Goal: Register for event/course

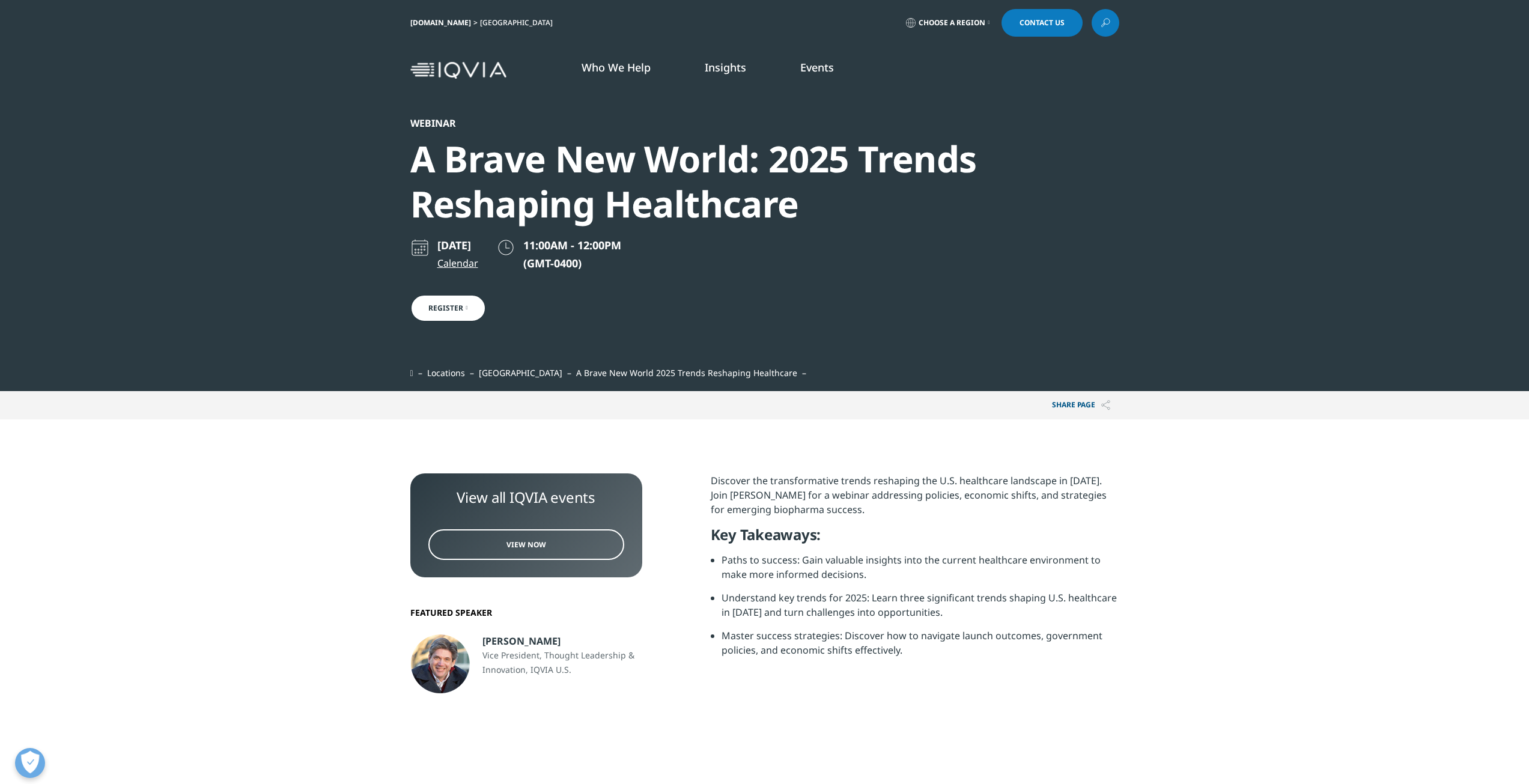
scroll to position [269, 709]
click at [475, 72] on img at bounding box center [458, 70] width 96 height 17
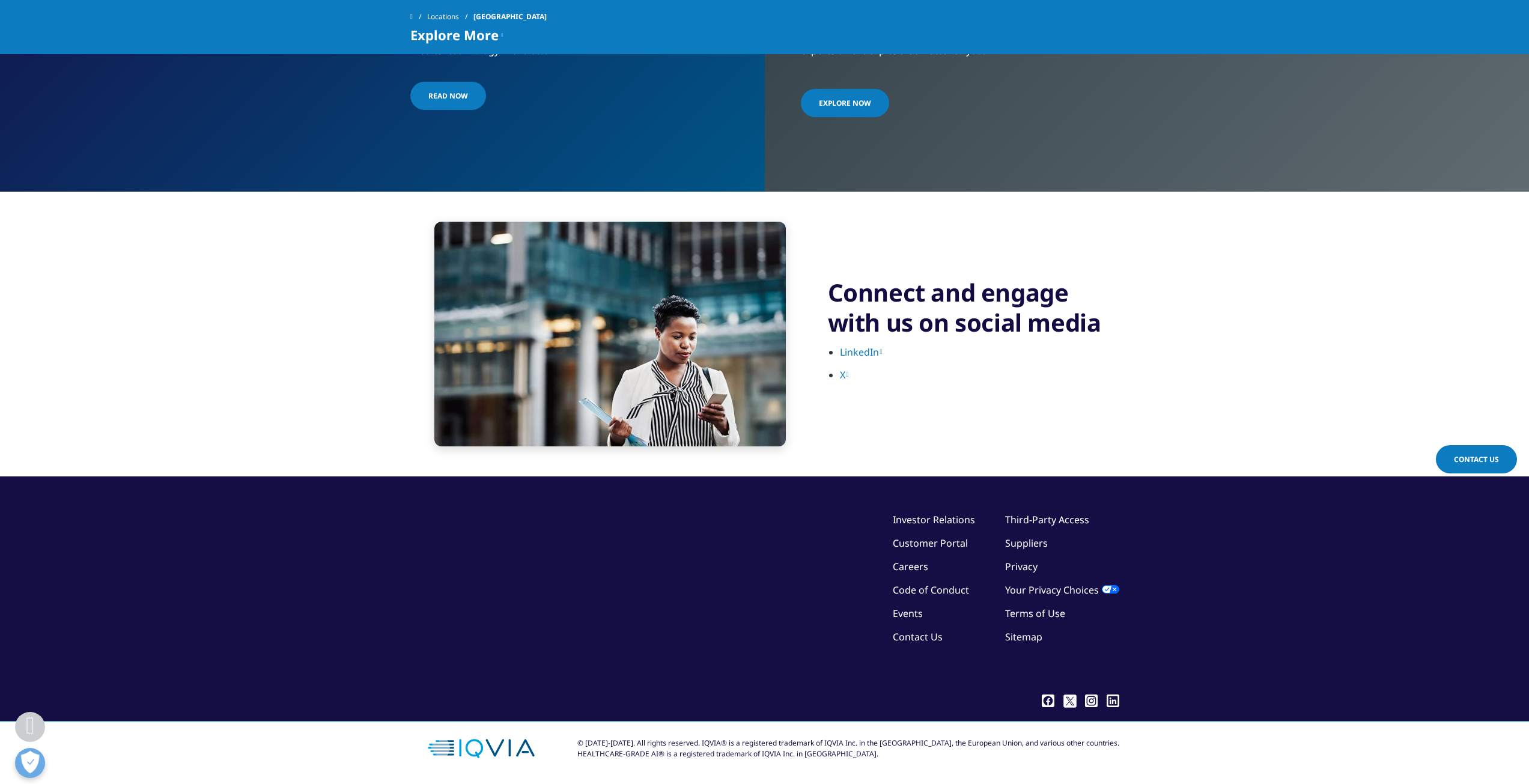
scroll to position [2408, 0]
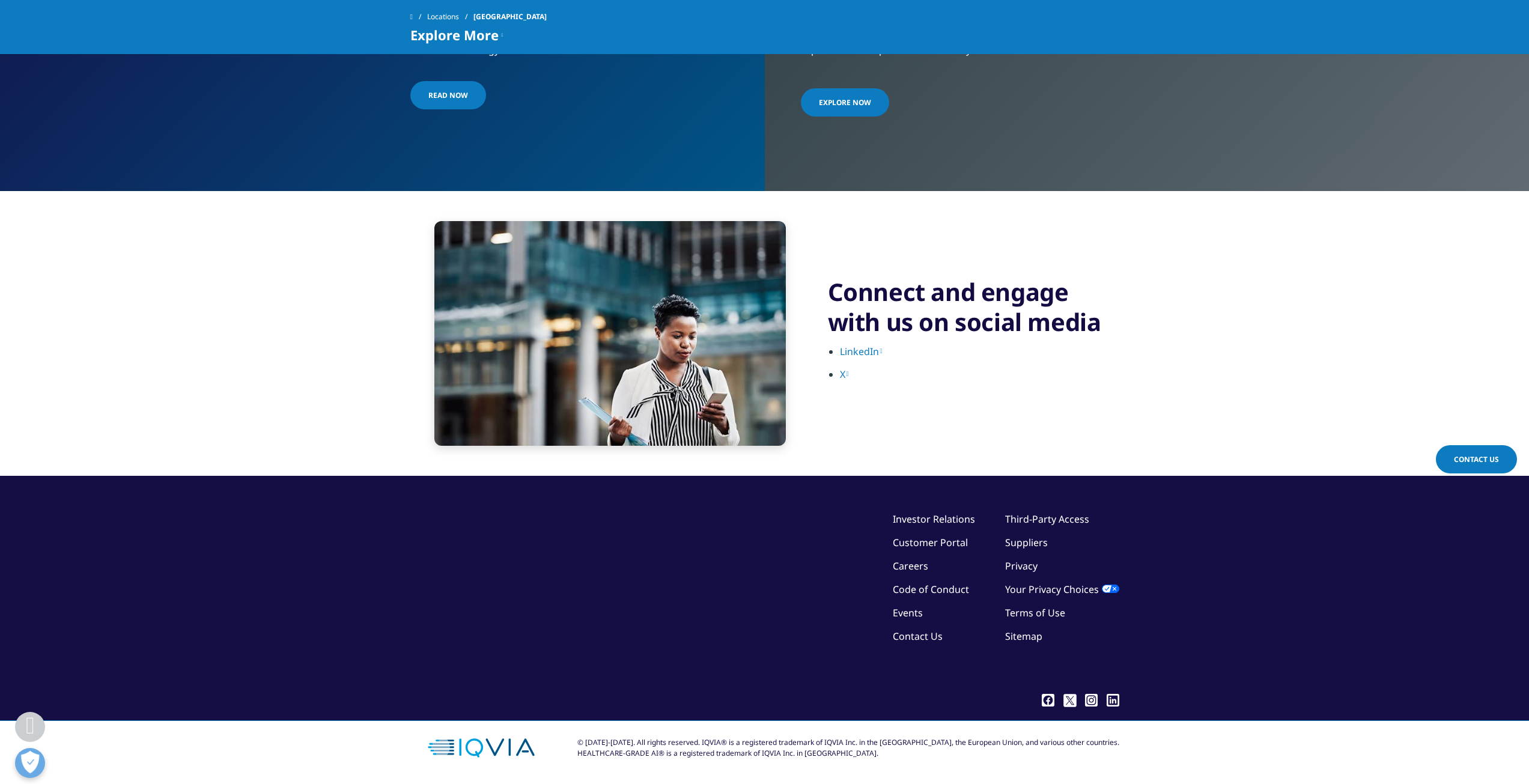
click at [954, 540] on link "Customer Portal" at bounding box center [930, 542] width 75 height 13
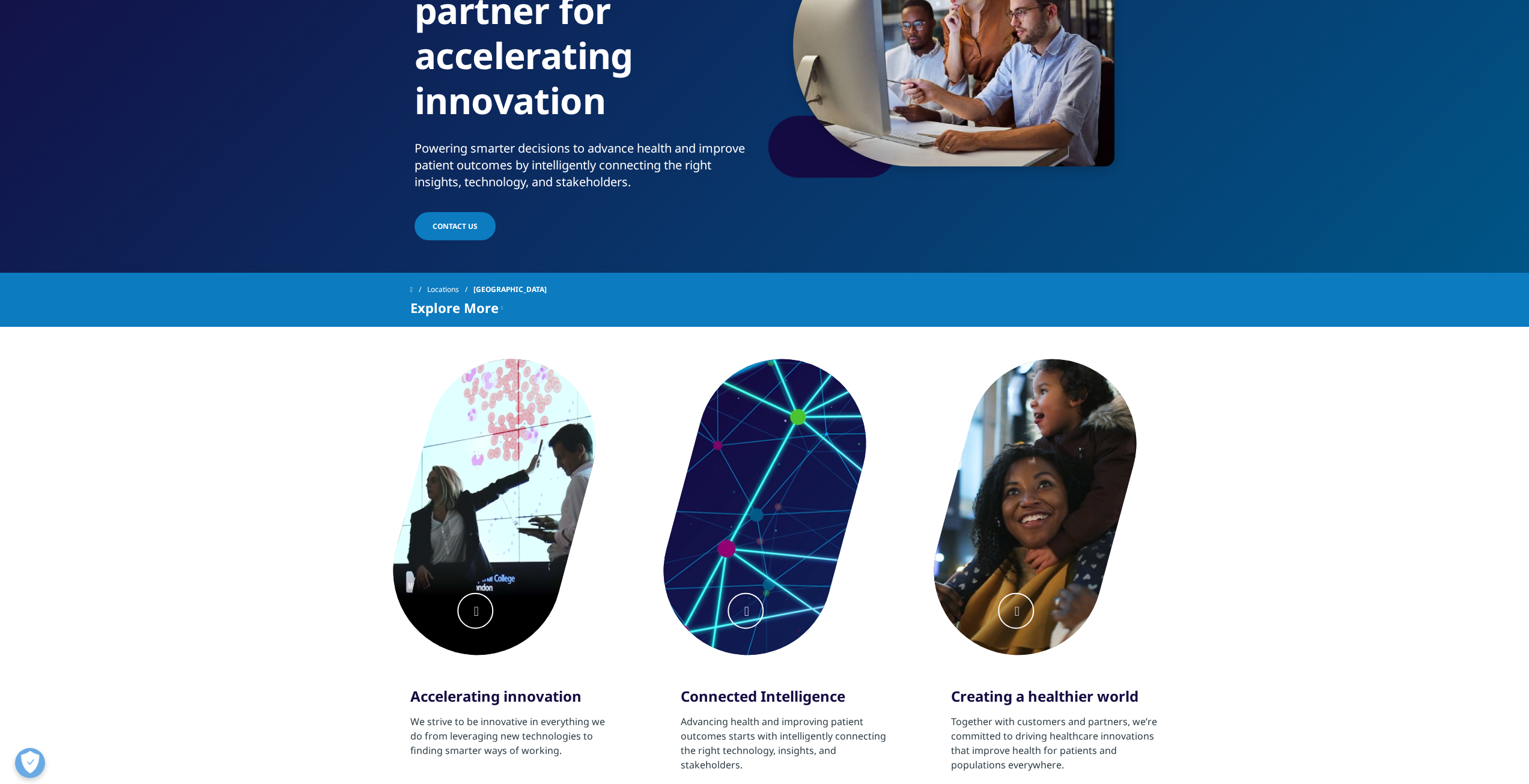
scroll to position [0, 0]
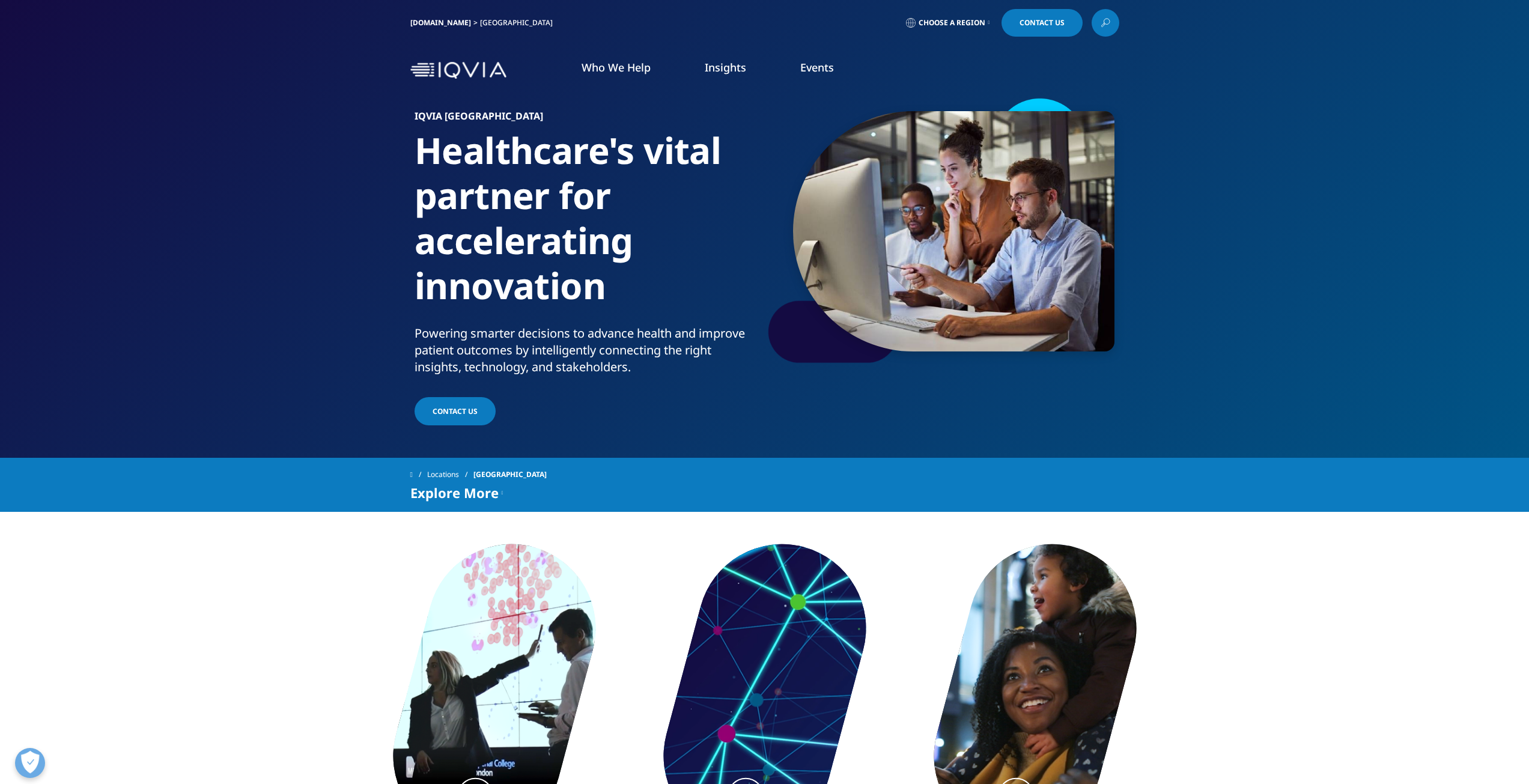
click at [467, 72] on img at bounding box center [458, 70] width 96 height 17
click at [735, 387] on link "REGISTER NOW" at bounding box center [833, 387] width 235 height 10
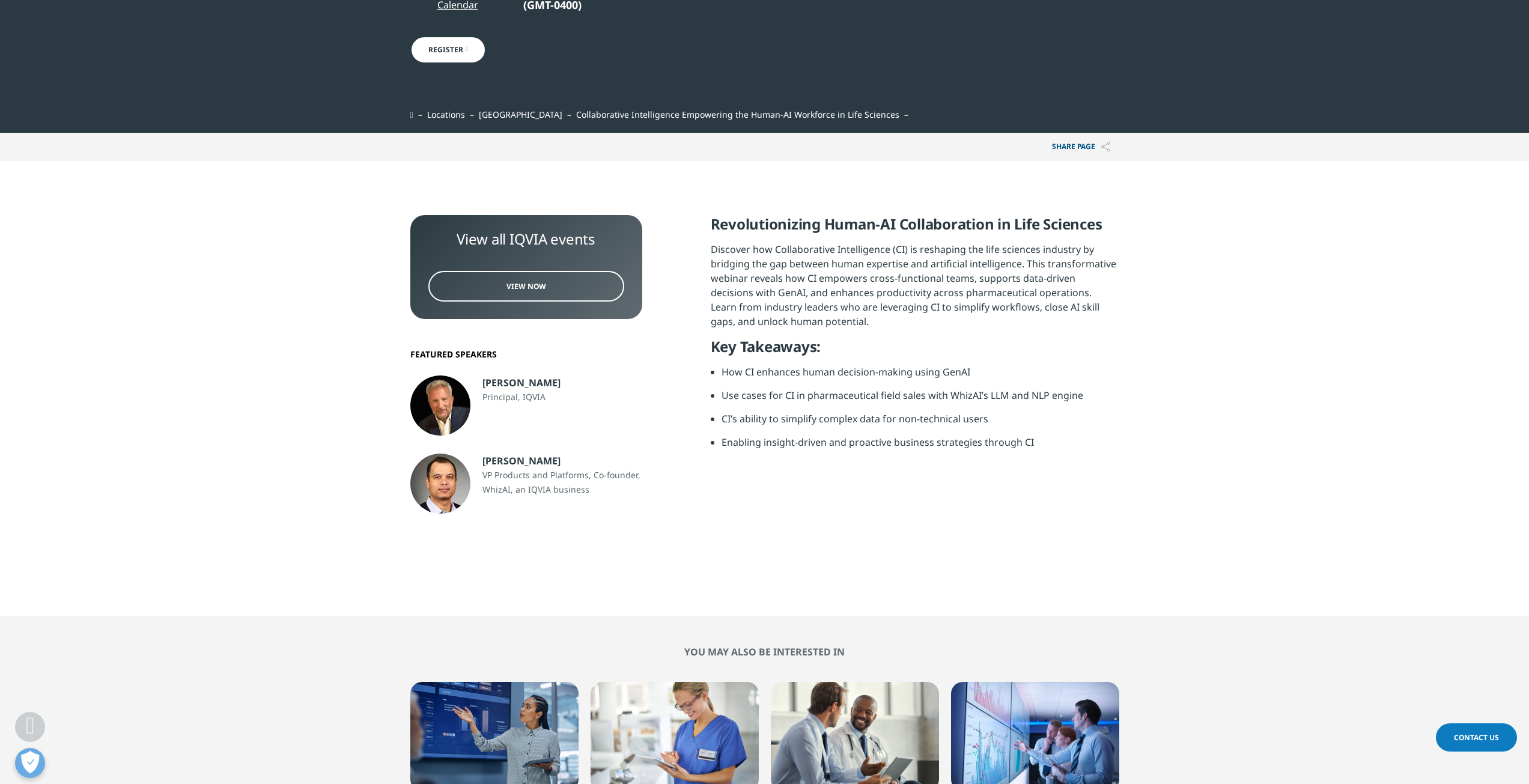
scroll to position [361, 0]
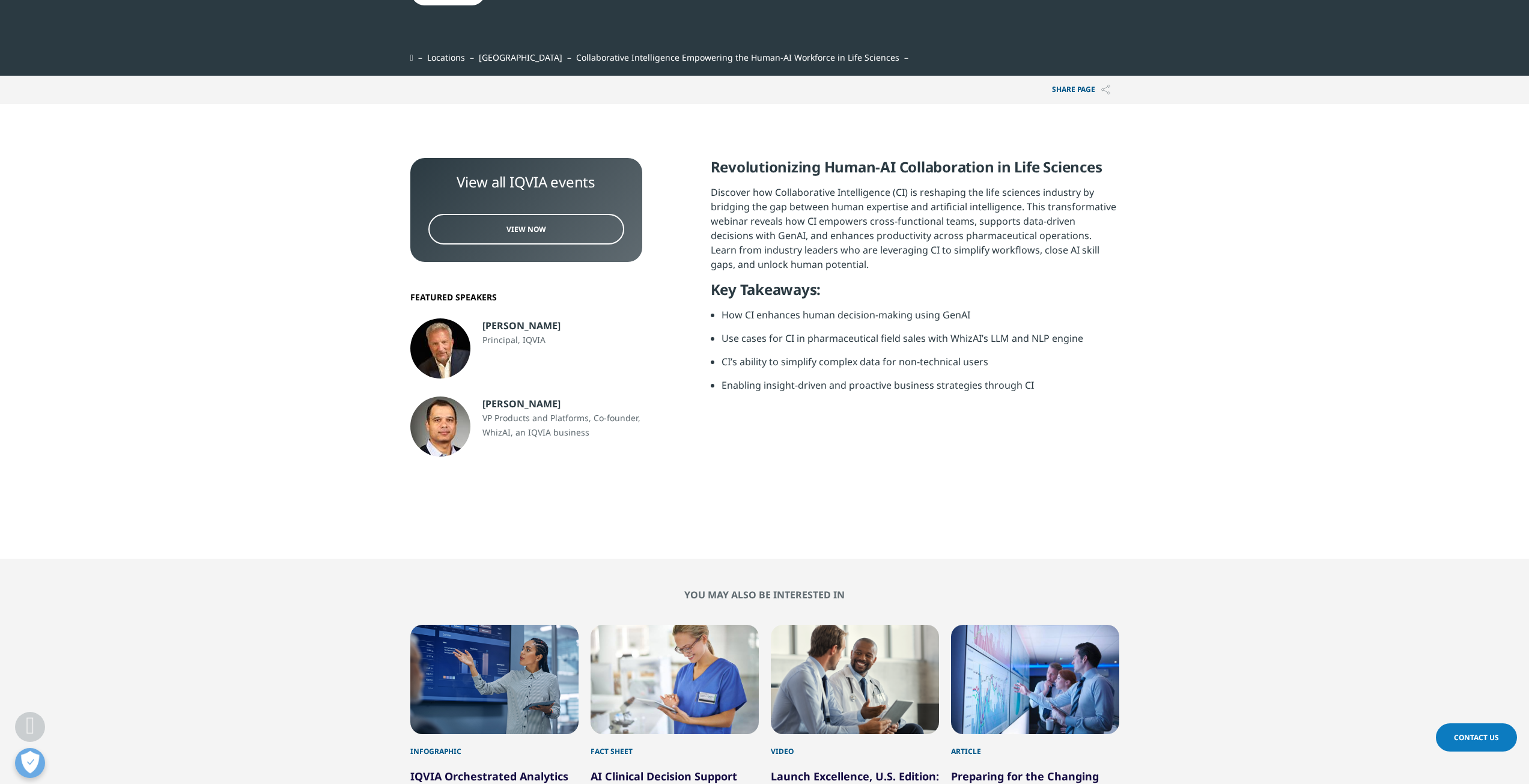
click at [1072, 391] on li "Enabling insight-driven and proactive business strategies through CI" at bounding box center [920, 389] width 397 height 23
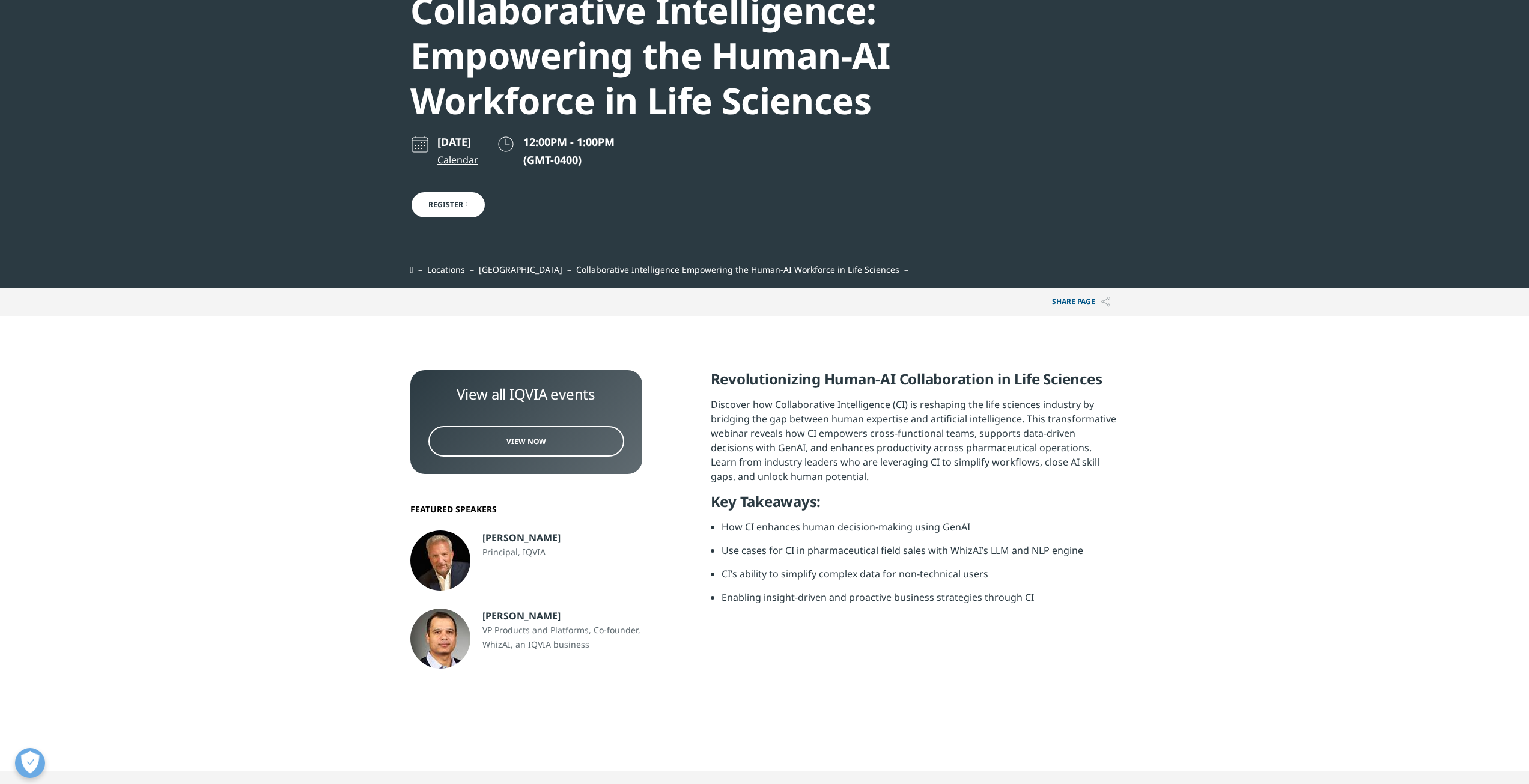
scroll to position [120, 0]
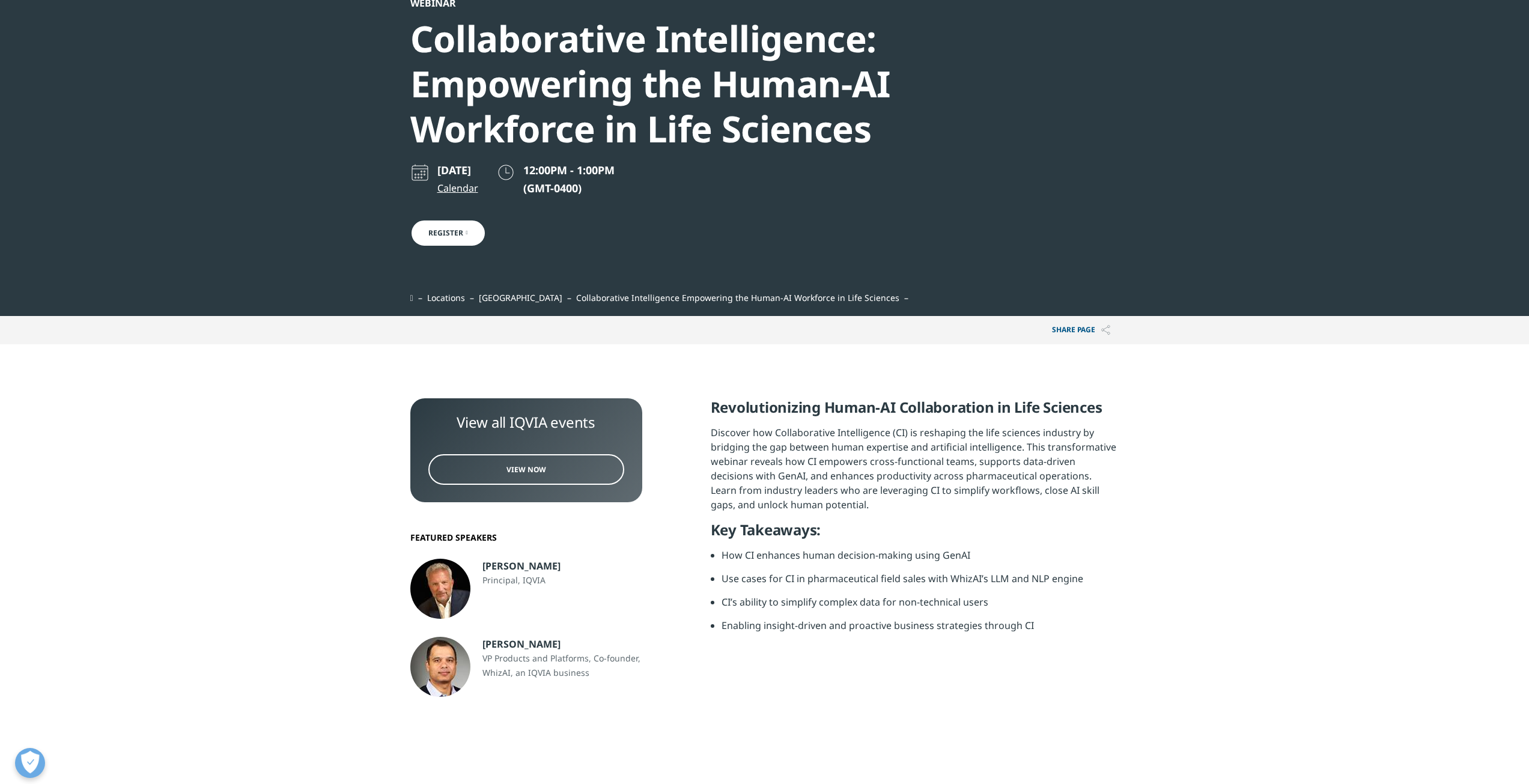
click at [469, 235] on link "Register" at bounding box center [448, 233] width 76 height 27
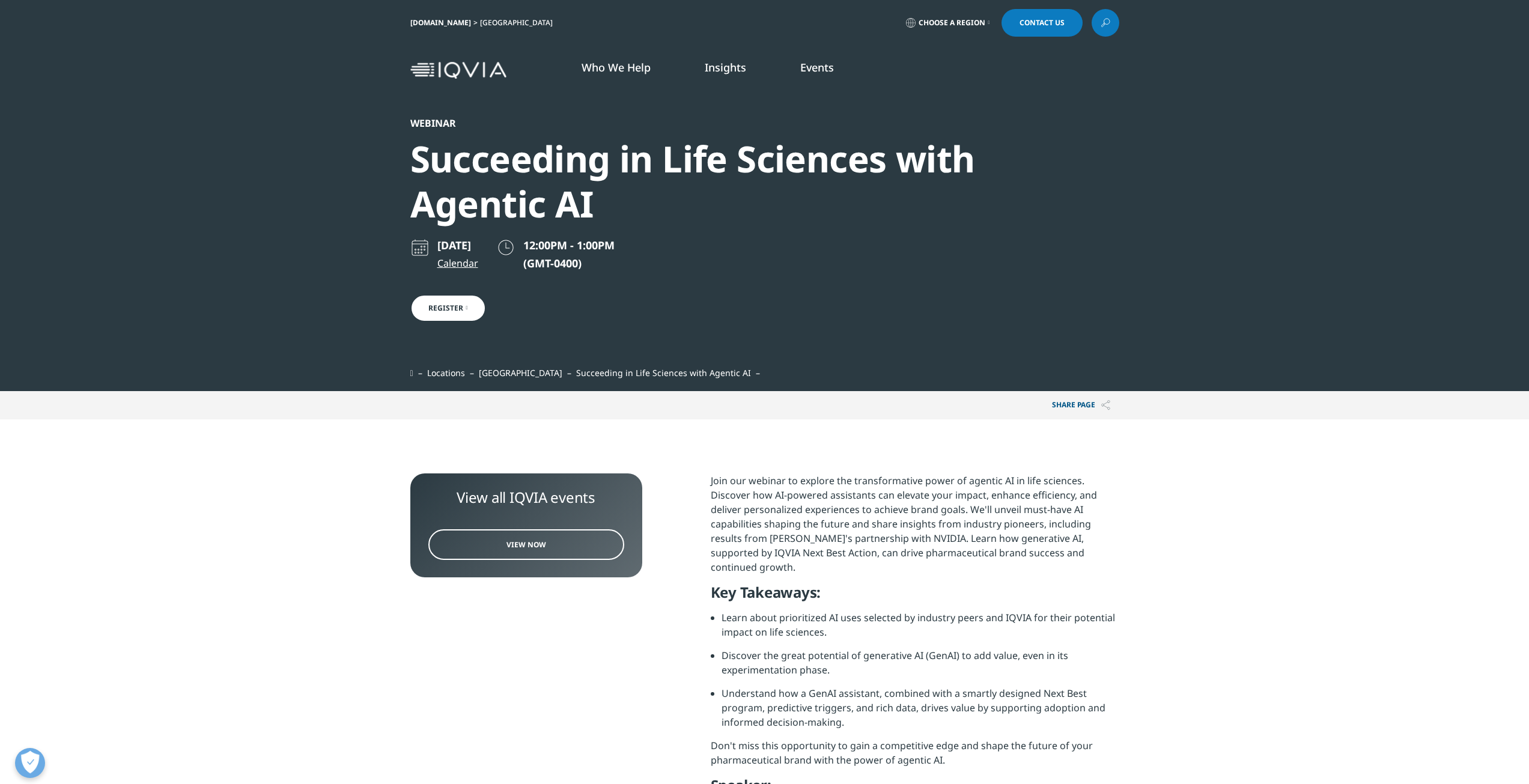
click at [413, 20] on link "IQVIA.COM" at bounding box center [441, 22] width 61 height 10
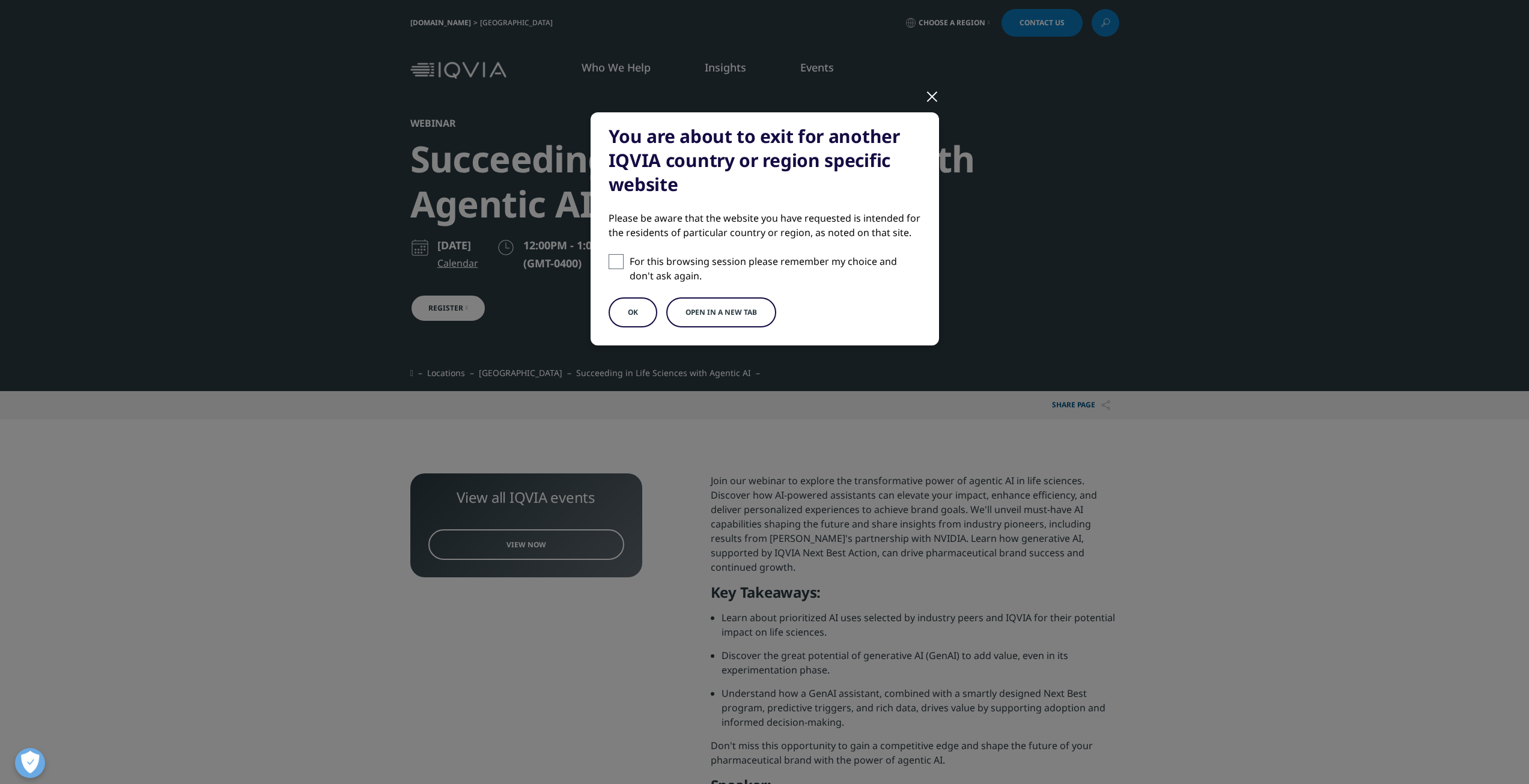
click at [638, 306] on button "OK" at bounding box center [633, 313] width 49 height 30
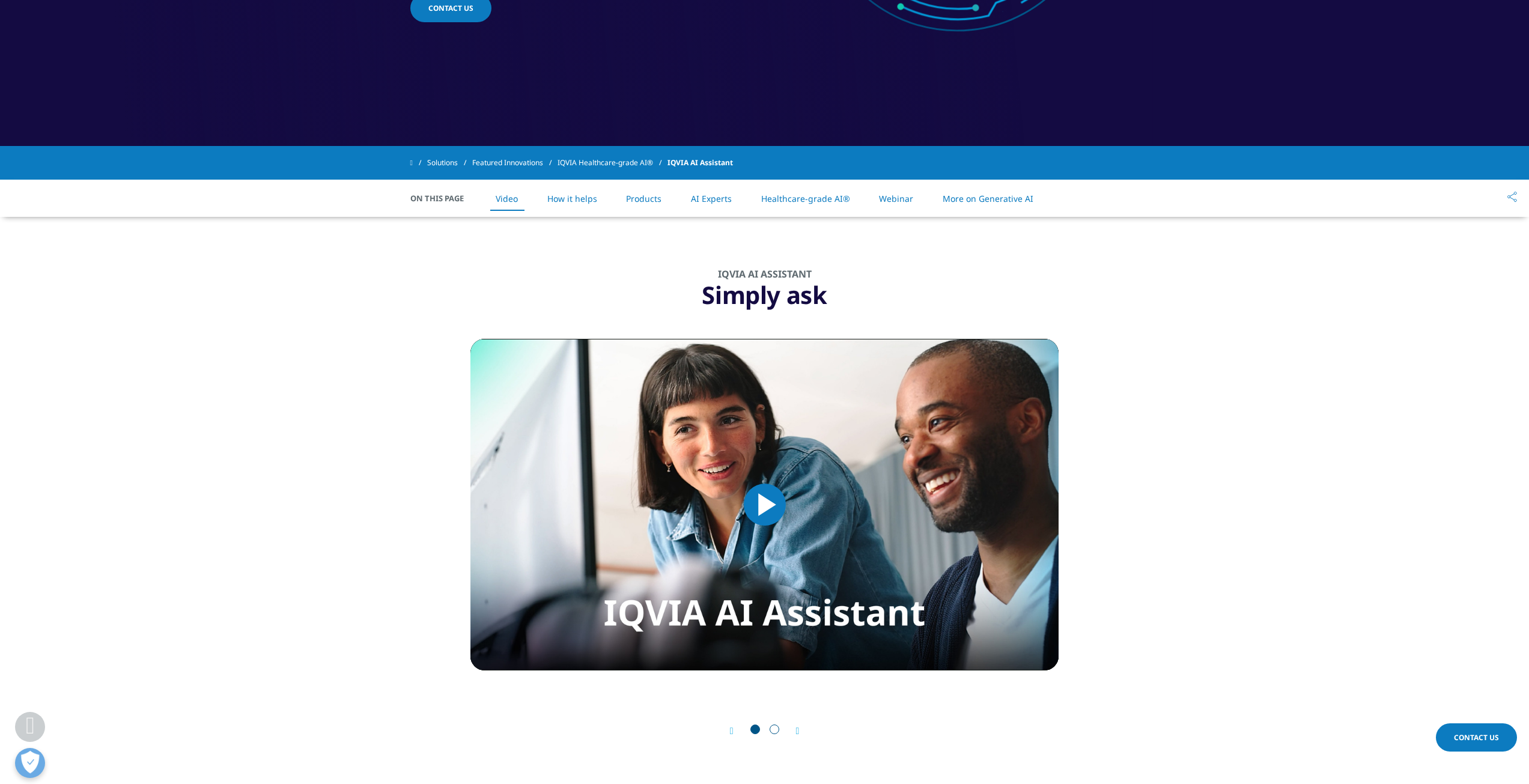
scroll to position [421, 0]
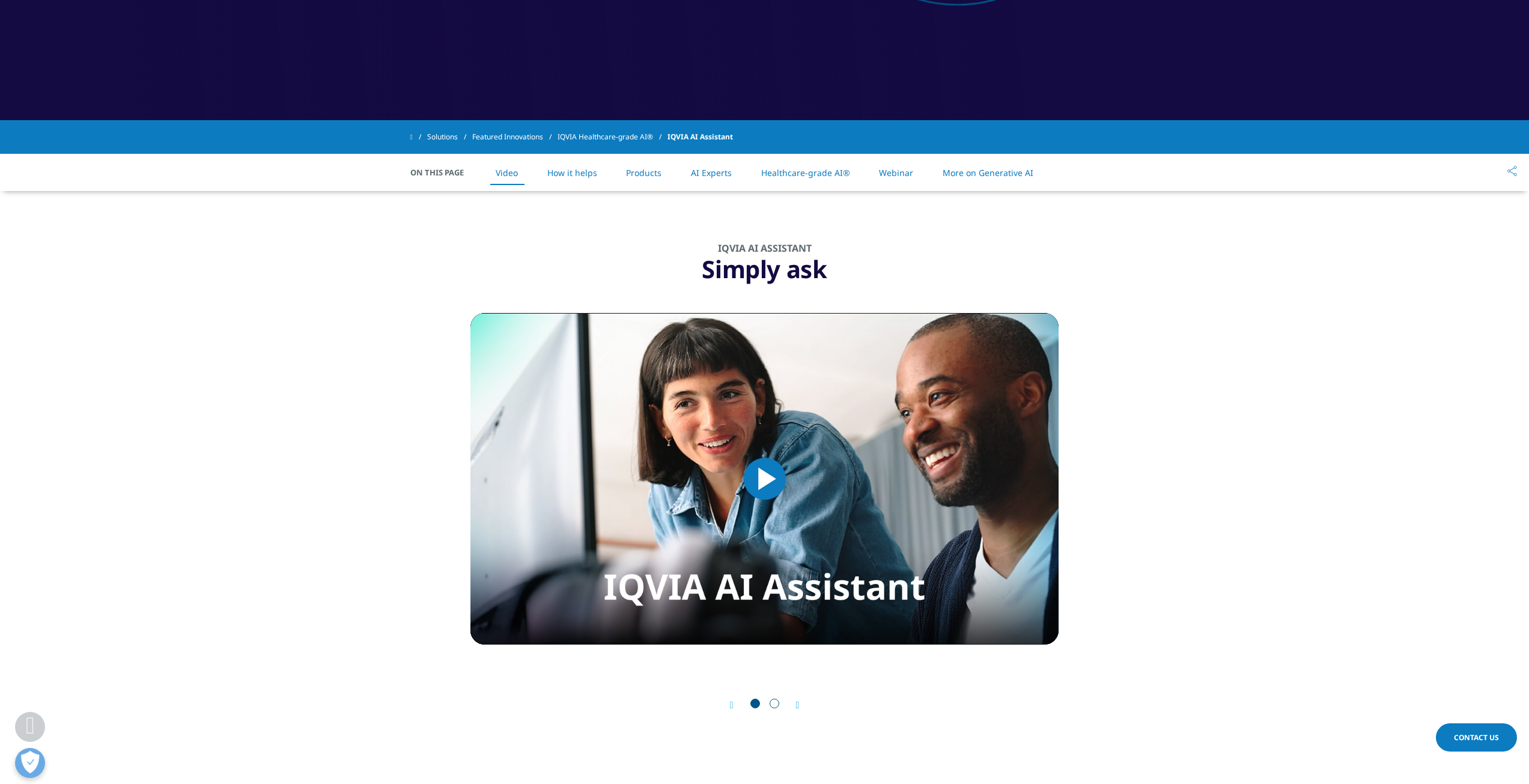
click at [765, 479] on span "Video Player" at bounding box center [765, 479] width 0 height 0
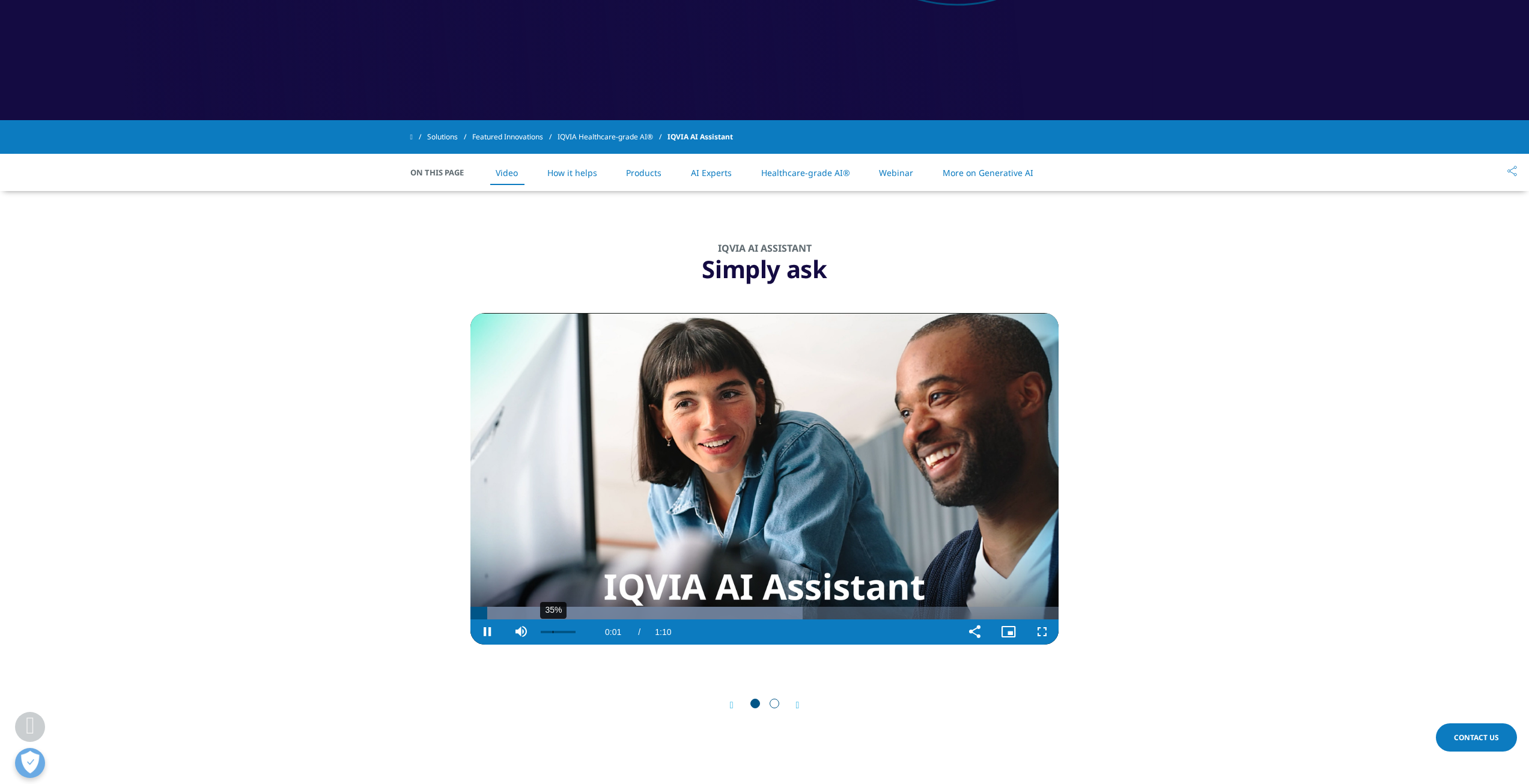
click at [553, 631] on div "35%" at bounding box center [553, 632] width 1 height 3
click at [551, 632] on div "30%" at bounding box center [551, 632] width 1 height 3
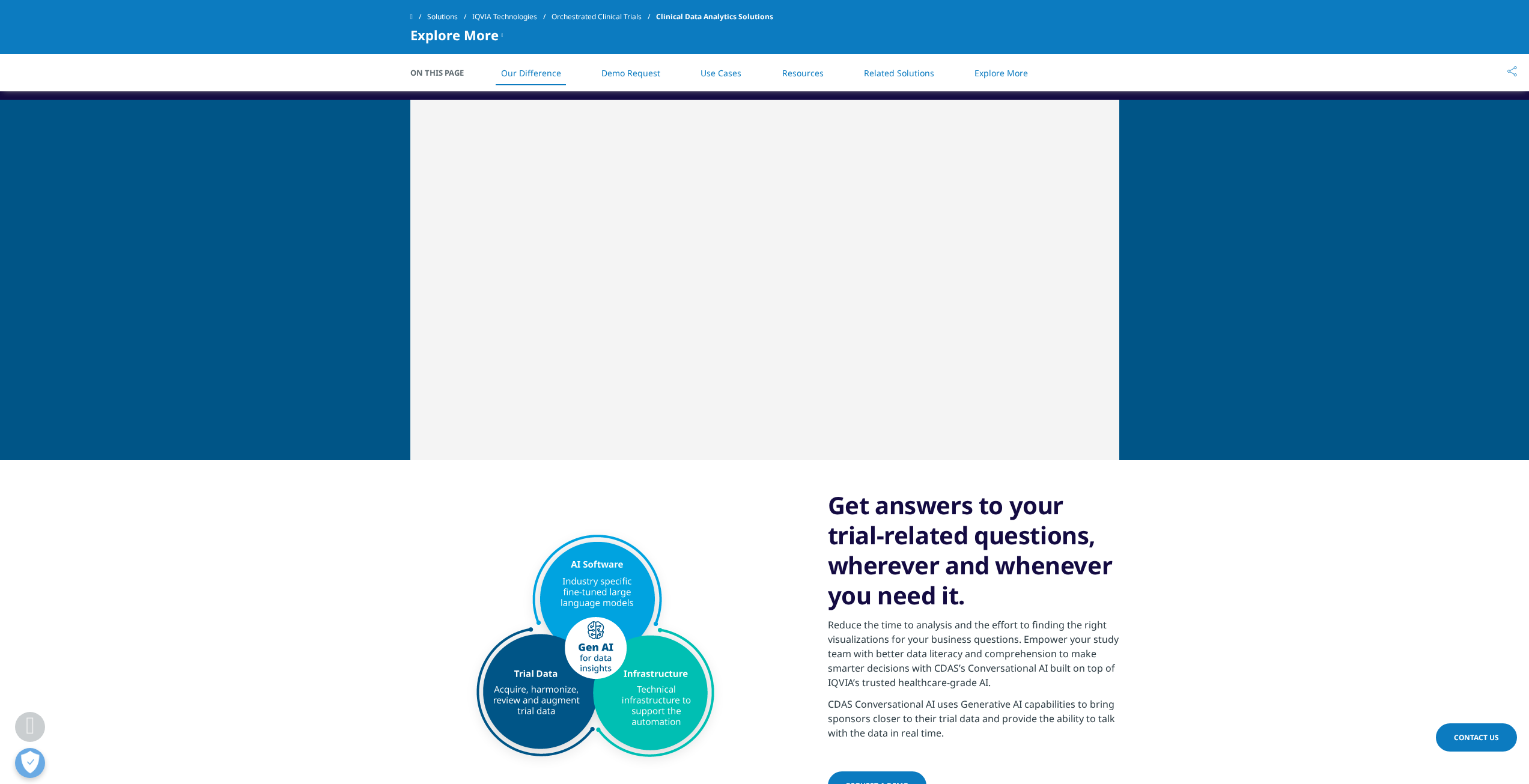
scroll to position [661, 0]
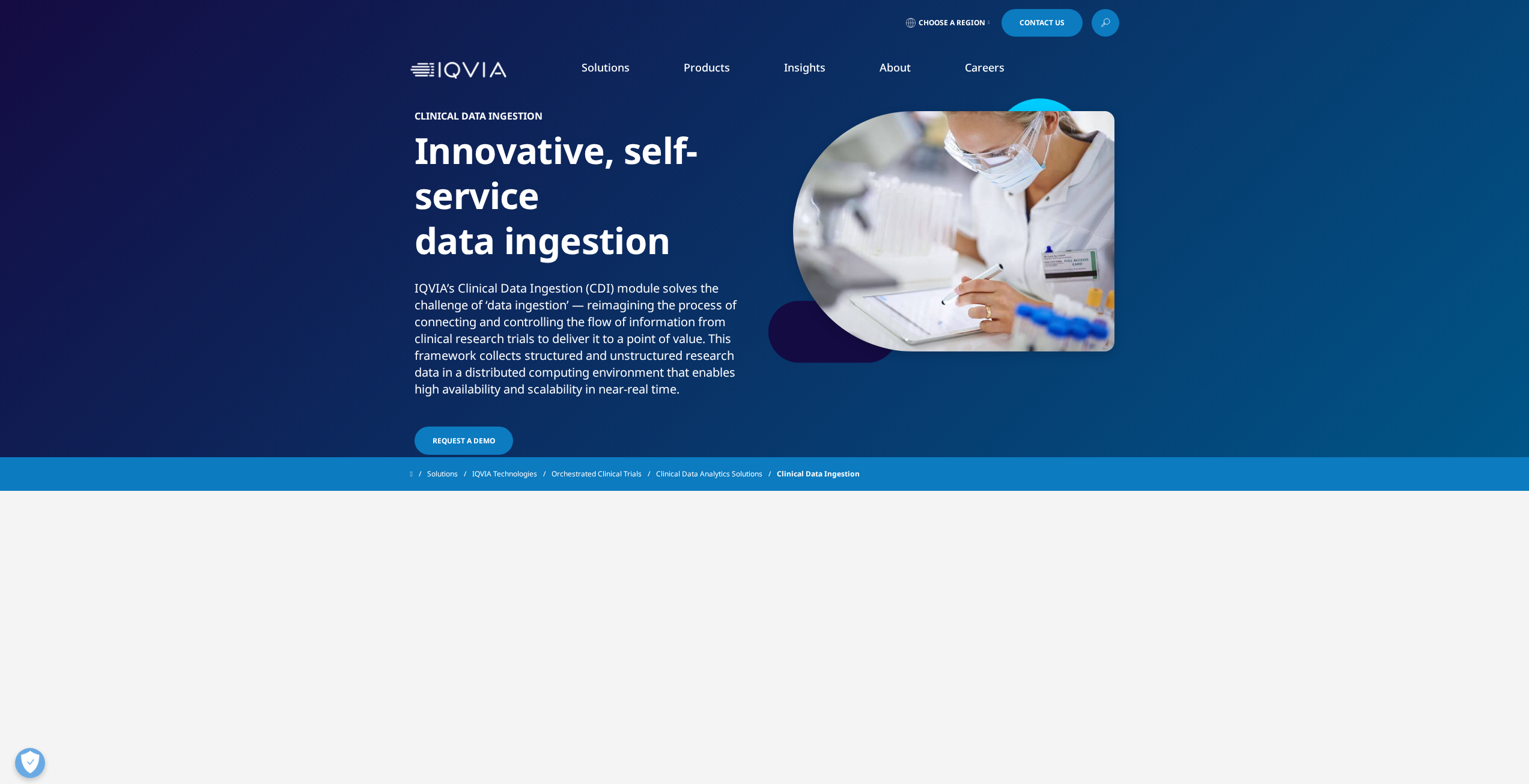
click at [501, 474] on link "IQVIA Technologies" at bounding box center [512, 474] width 79 height 22
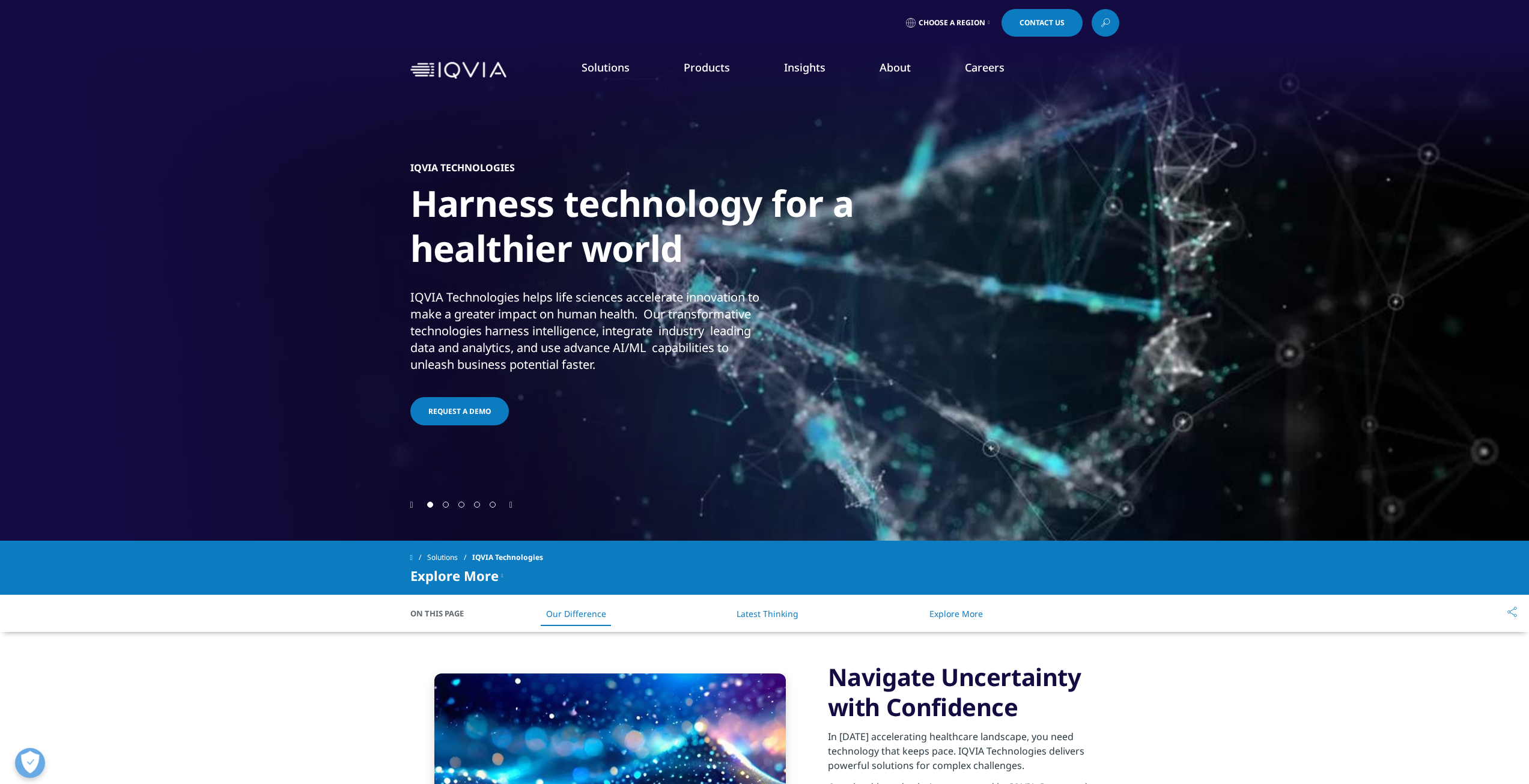
click at [456, 412] on span "Request a Demo" at bounding box center [459, 411] width 62 height 10
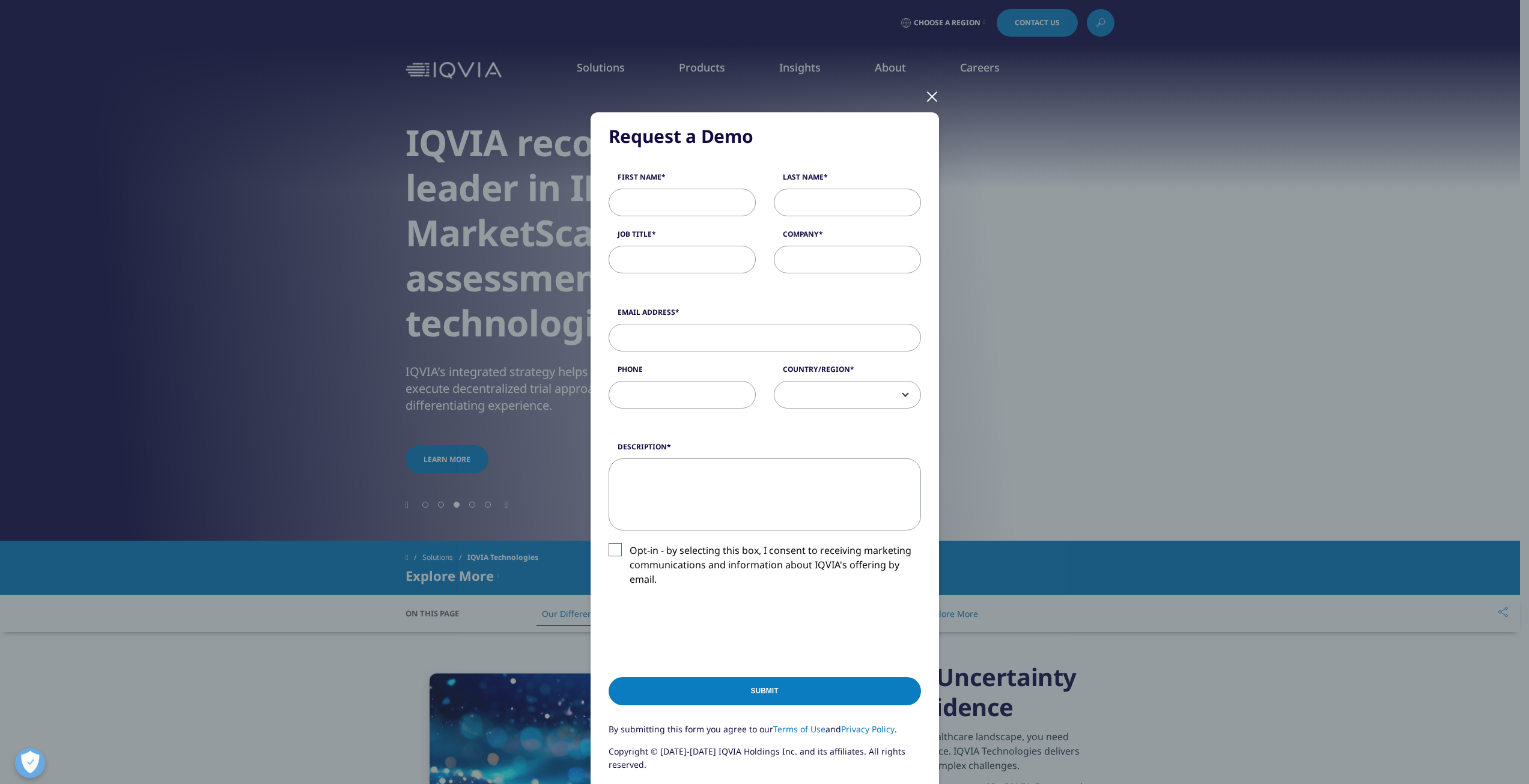
click at [928, 92] on div at bounding box center [932, 96] width 14 height 33
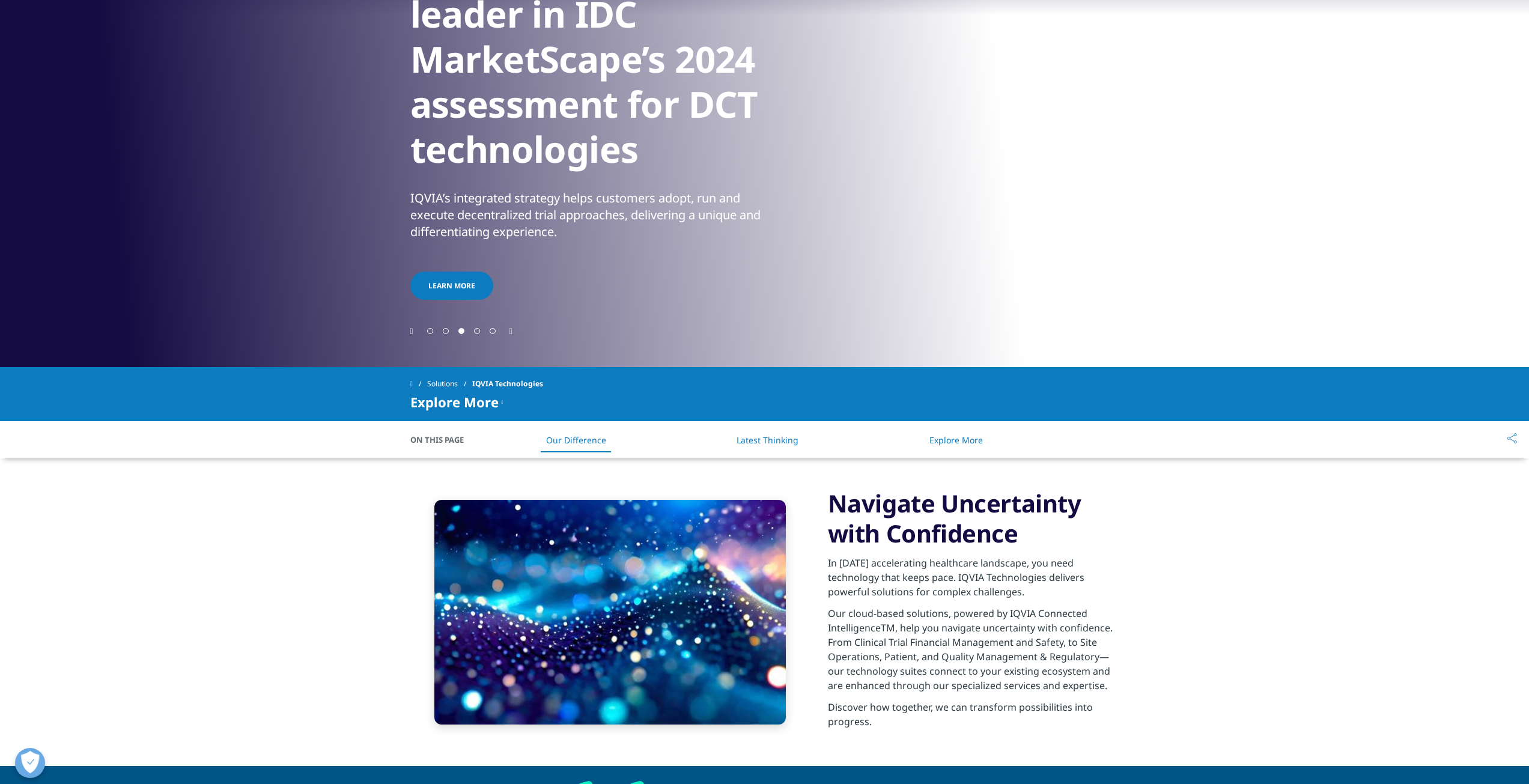
scroll to position [180, 0]
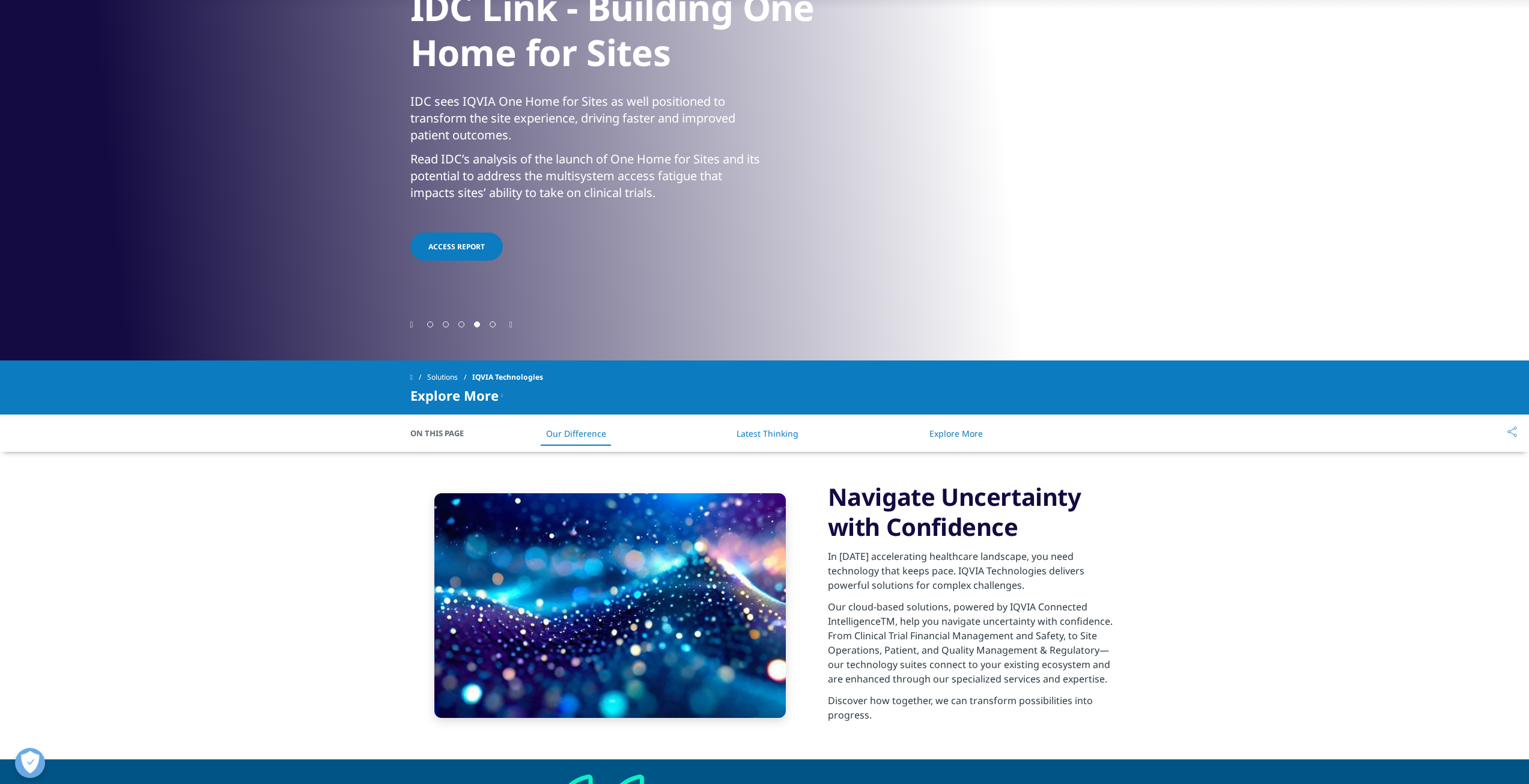
click at [781, 430] on link "Latest Thinking" at bounding box center [768, 433] width 62 height 12
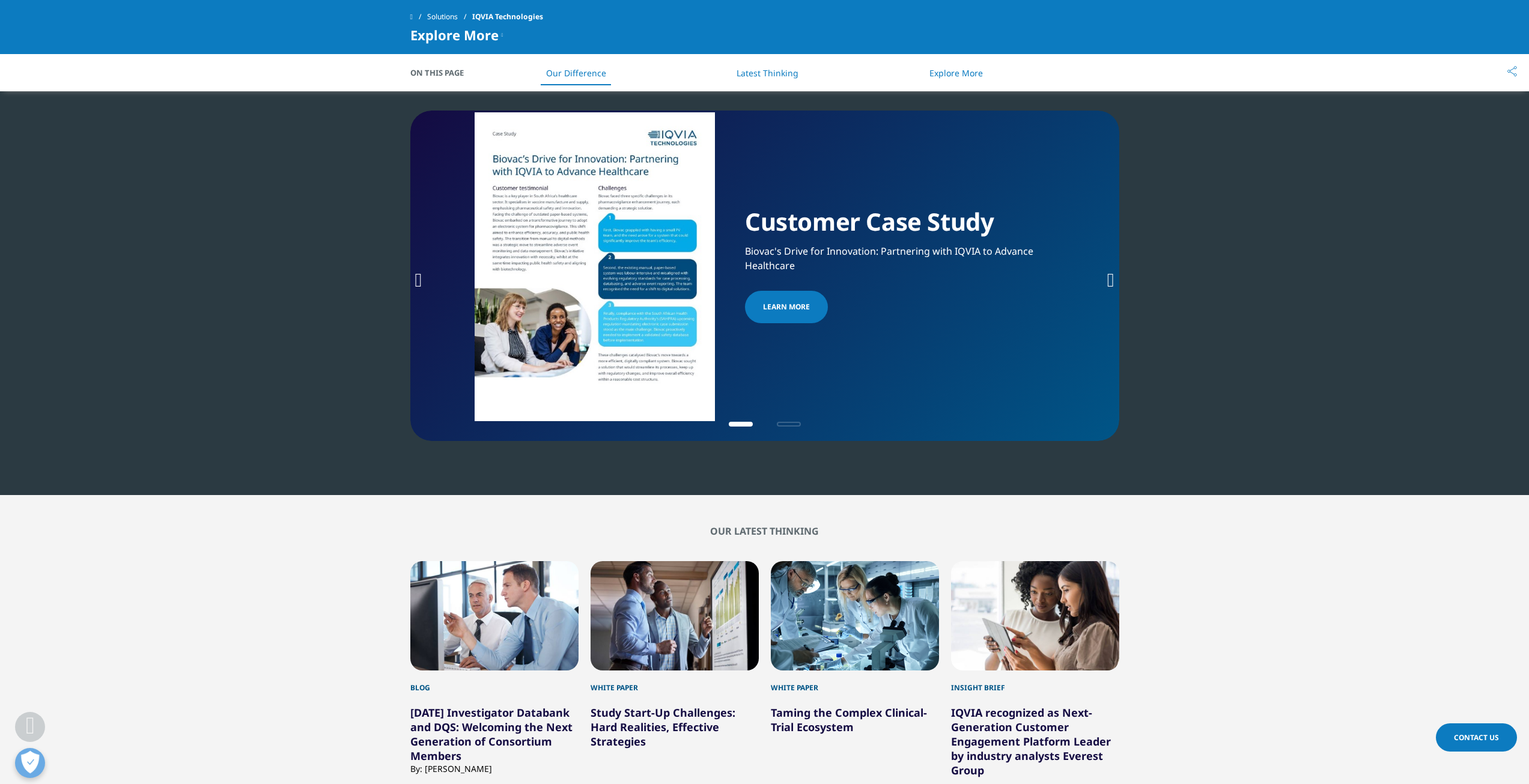
scroll to position [2074, 0]
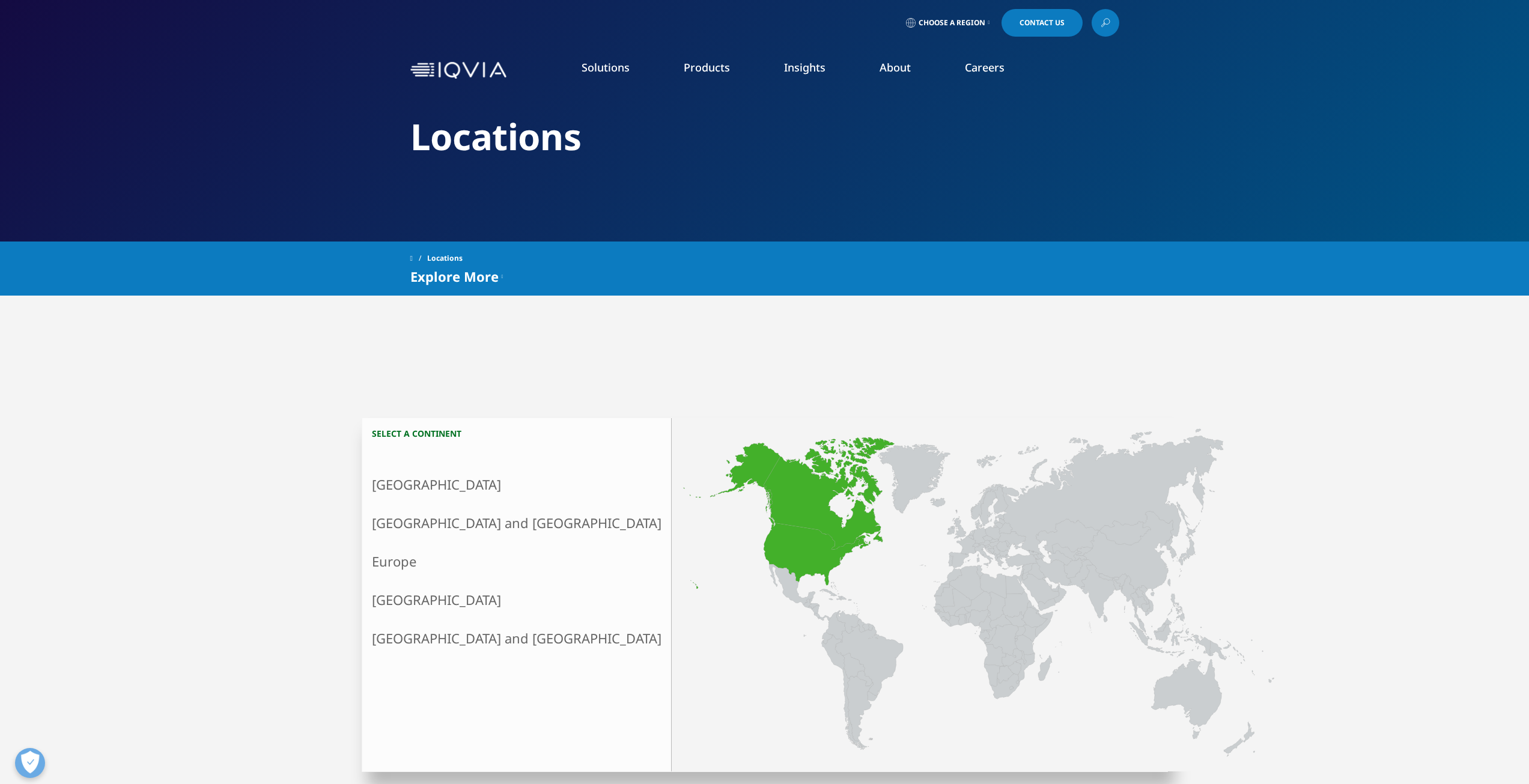
click at [459, 484] on link "North America" at bounding box center [517, 484] width 309 height 38
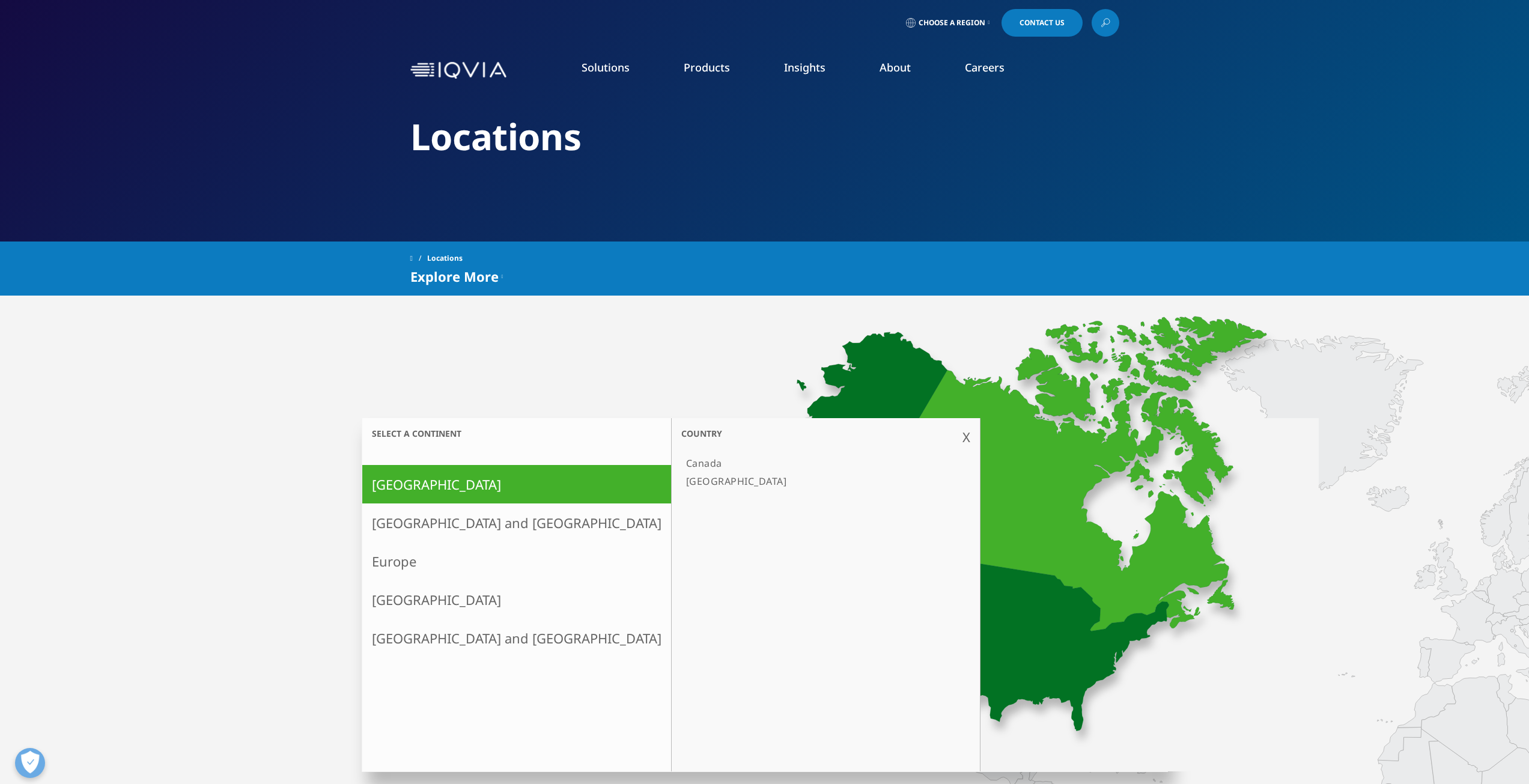
click at [681, 480] on link "[GEOGRAPHIC_DATA]" at bounding box center [820, 481] width 277 height 18
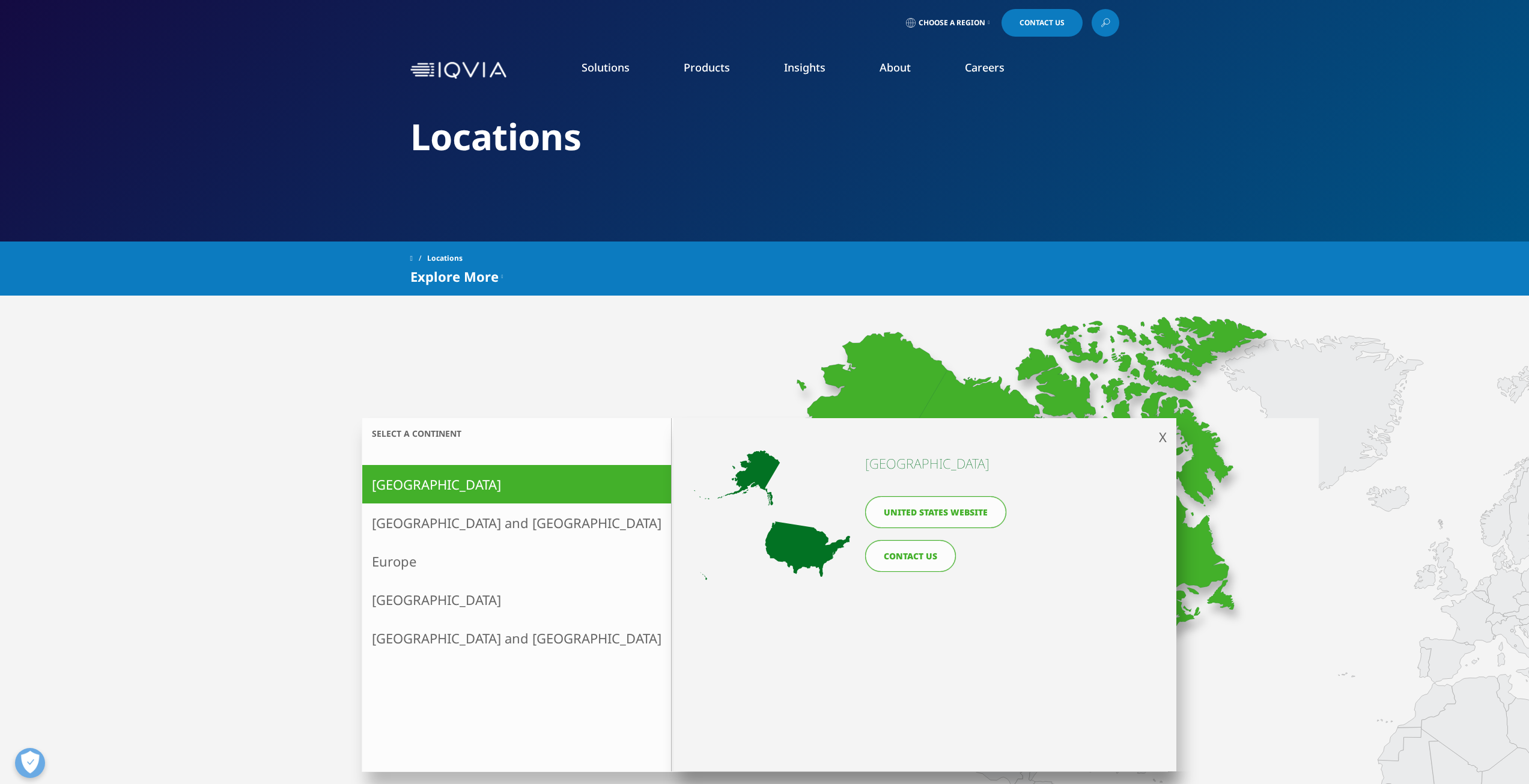
click at [975, 514] on link "United States website" at bounding box center [936, 512] width 141 height 32
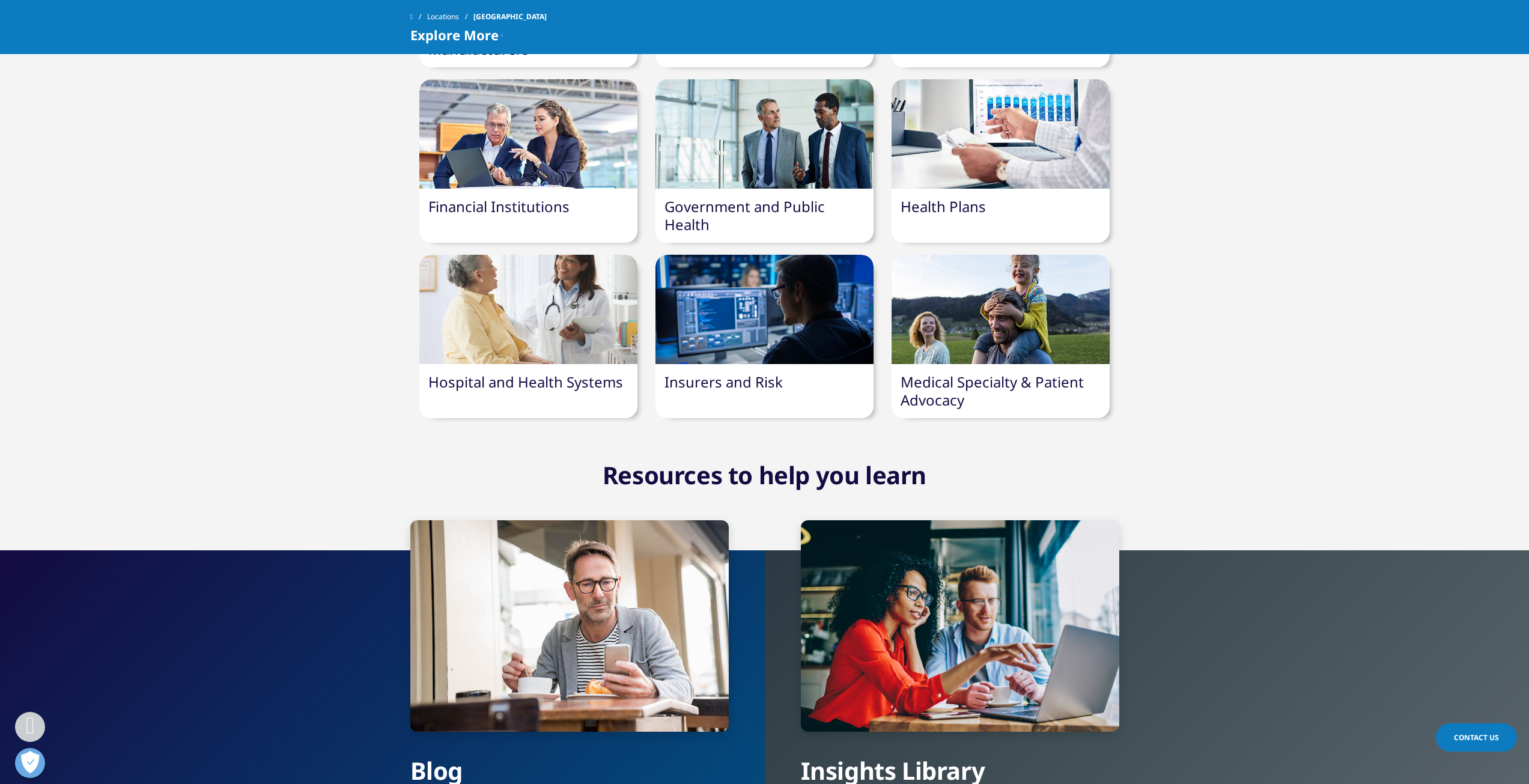
scroll to position [1026, 0]
